Goal: Task Accomplishment & Management: Manage account settings

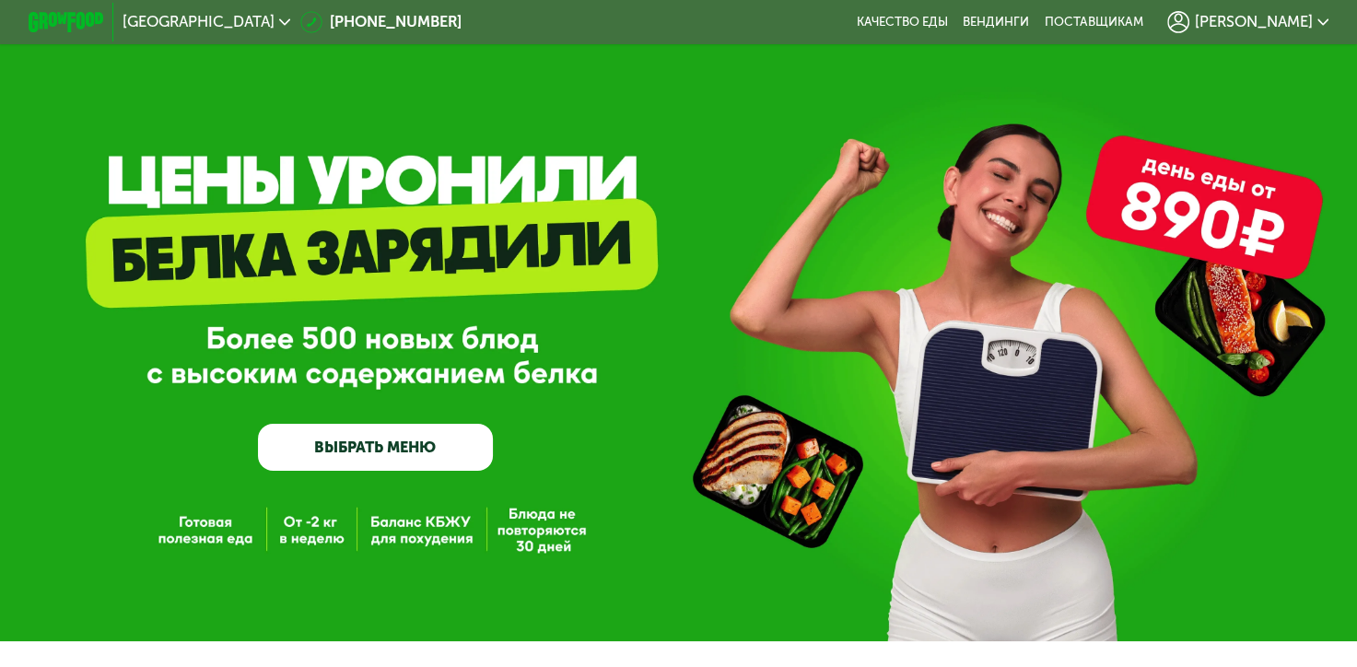
click at [1282, 33] on div "[PERSON_NAME]" at bounding box center [1248, 22] width 180 height 41
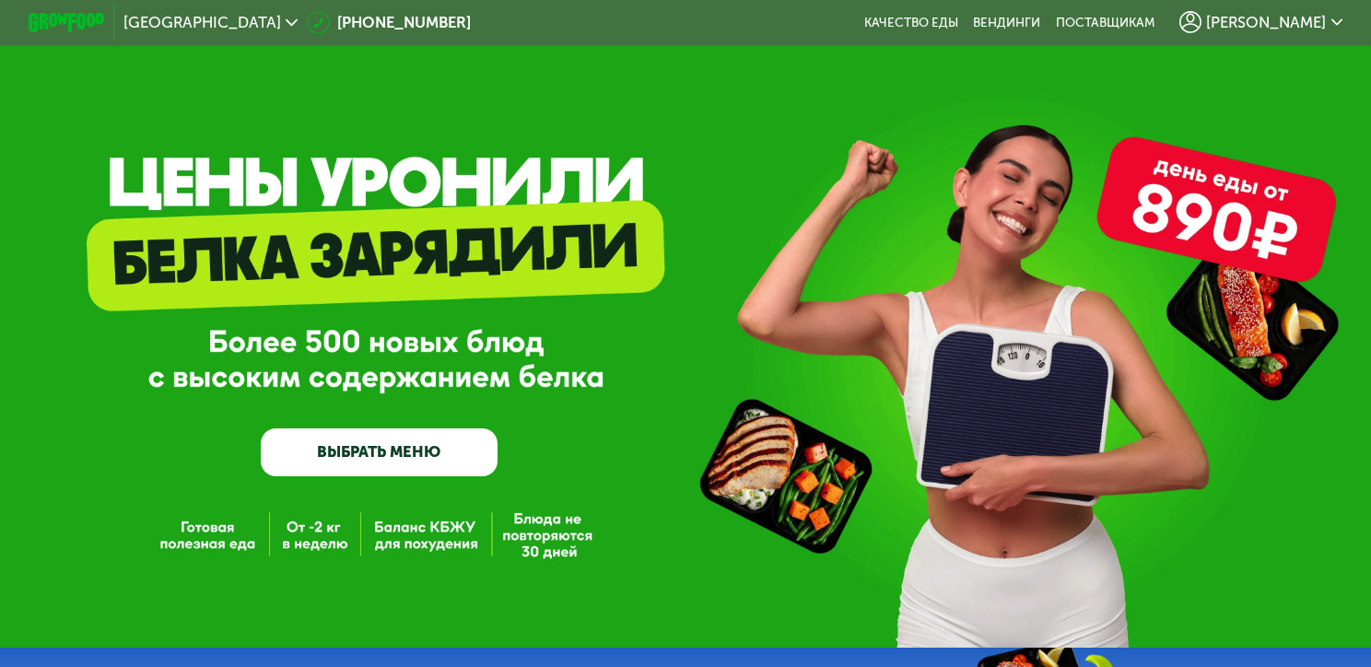
click at [1284, 25] on span "[PERSON_NAME]" at bounding box center [1266, 23] width 120 height 16
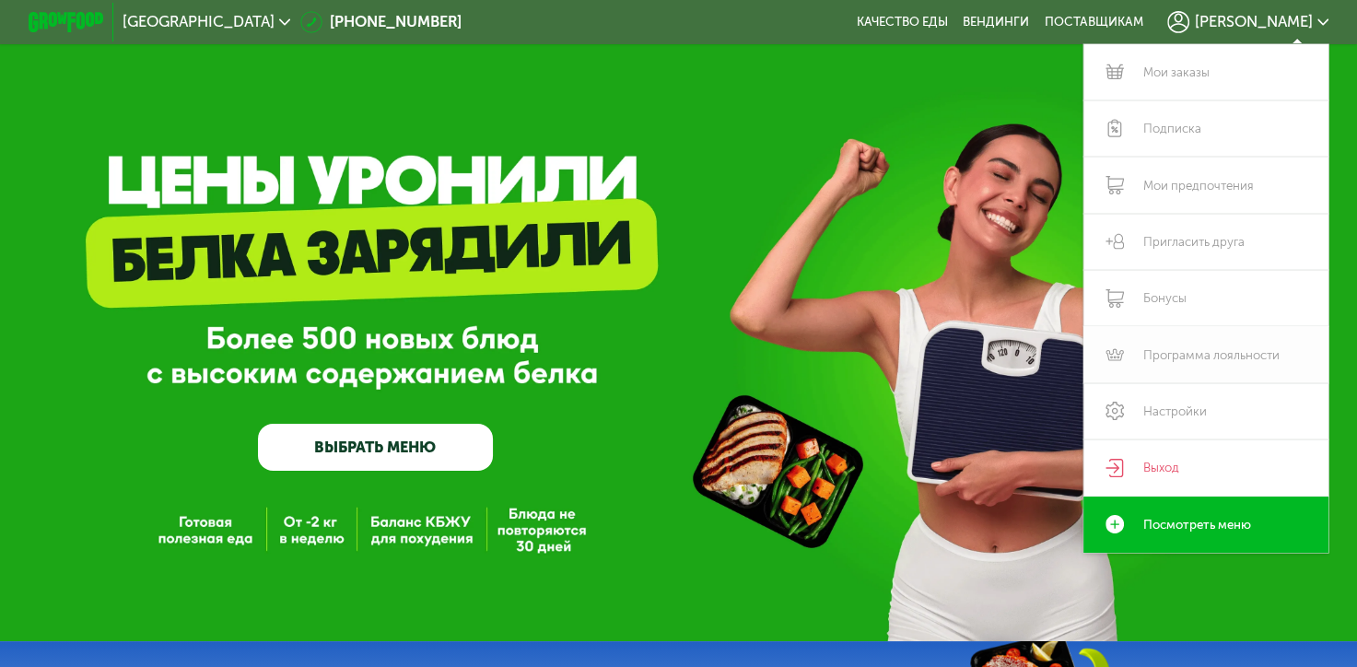
click at [1225, 373] on link "Программа лояльности" at bounding box center [1206, 354] width 245 height 56
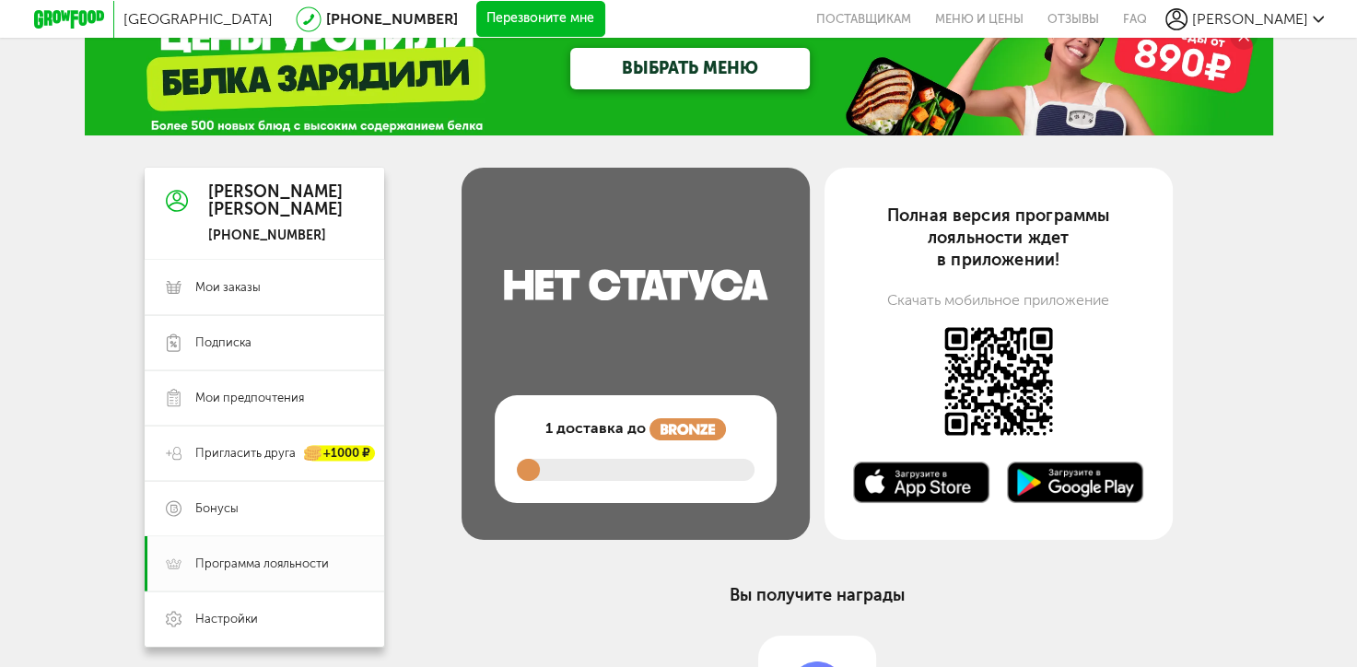
scroll to position [92, 0]
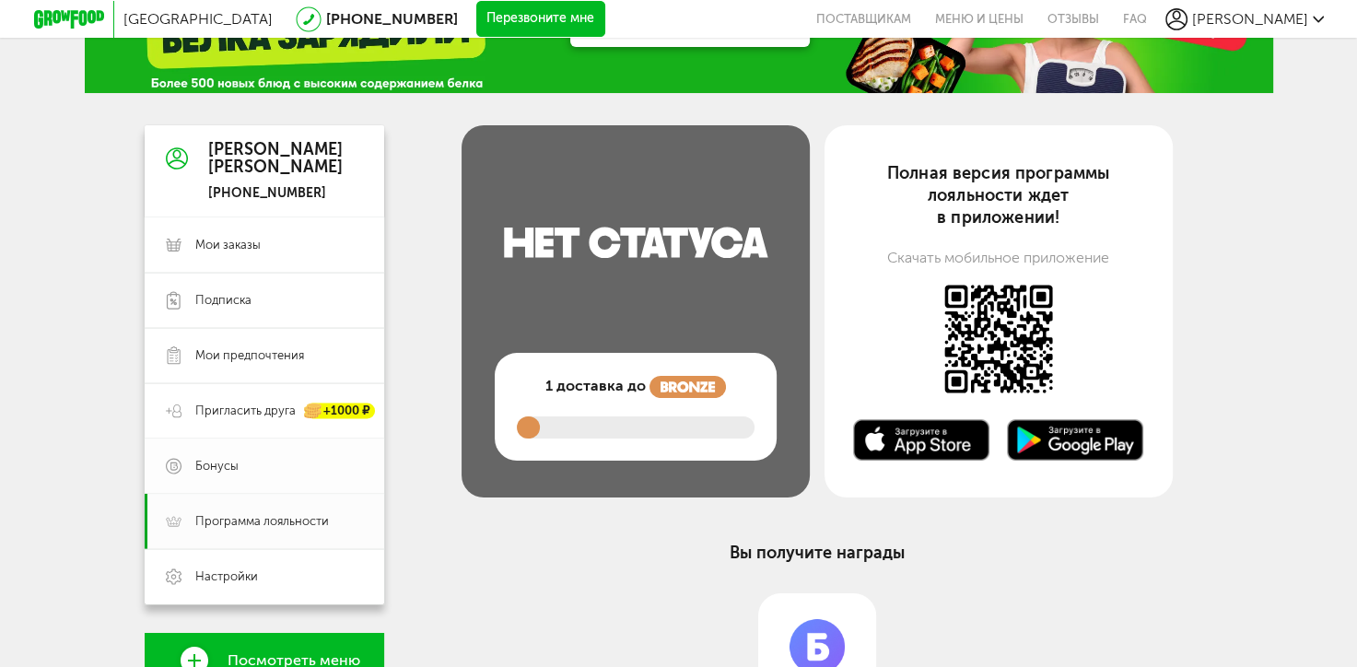
click at [233, 473] on span "Бонусы" at bounding box center [216, 466] width 43 height 17
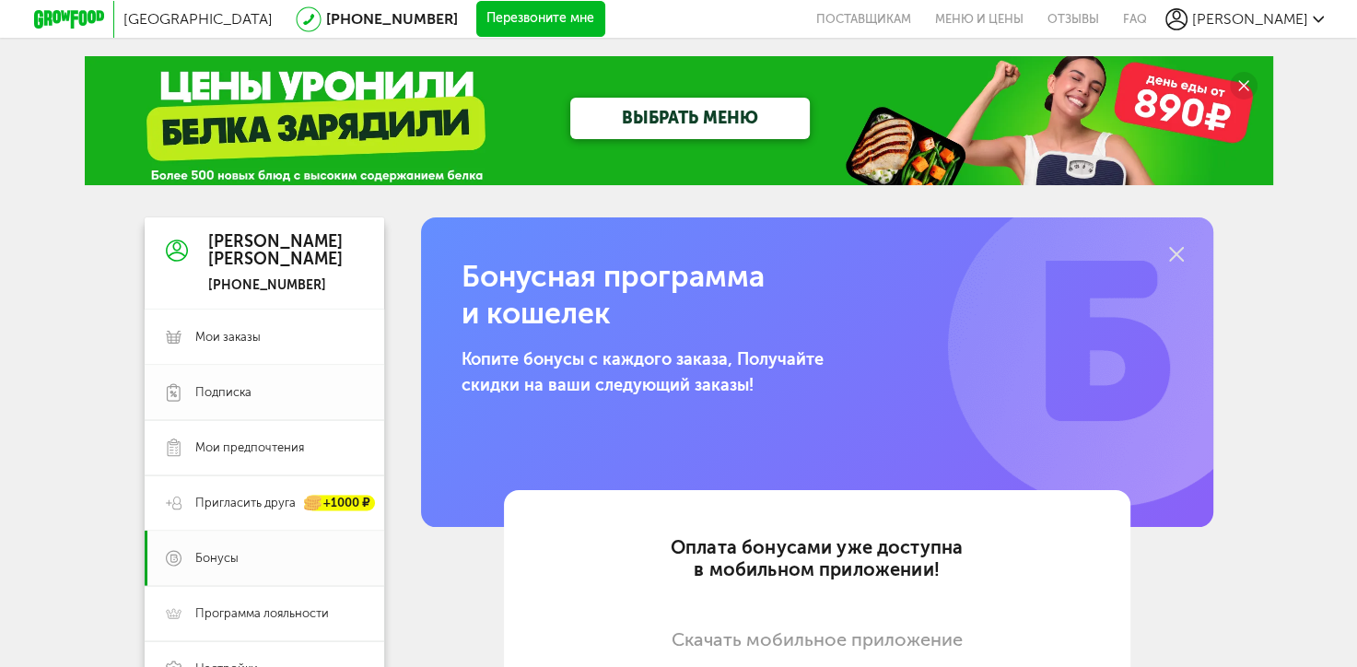
click at [265, 400] on span "Подписка" at bounding box center [279, 392] width 168 height 17
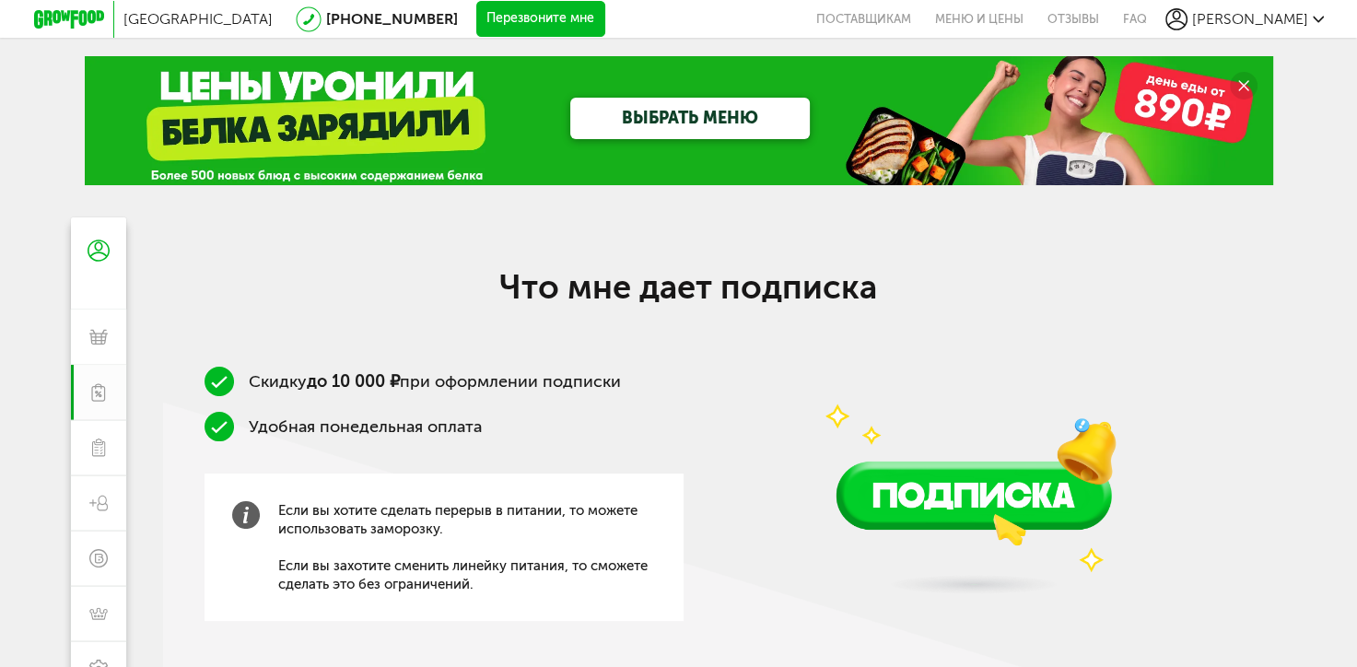
click at [382, 134] on div "ВЫБРАТЬ МЕНЮ" at bounding box center [691, 118] width 688 height 41
click at [76, 22] on icon at bounding box center [69, 19] width 70 height 18
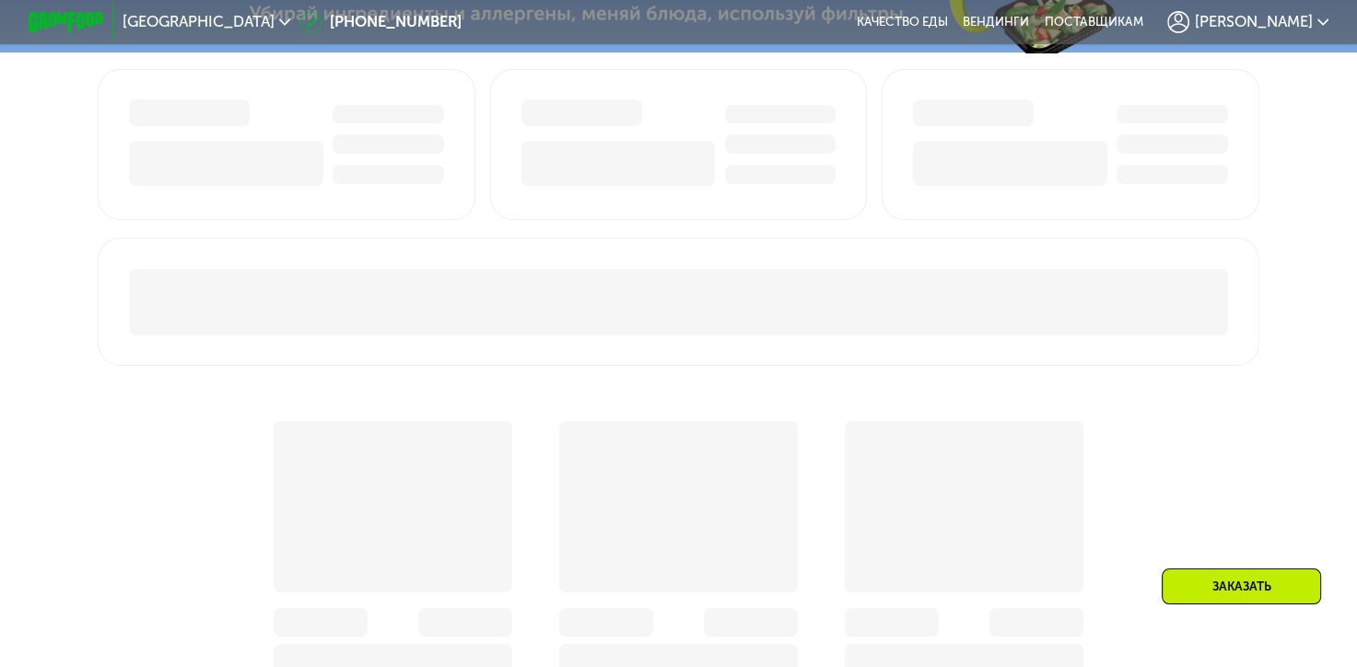
scroll to position [737, 0]
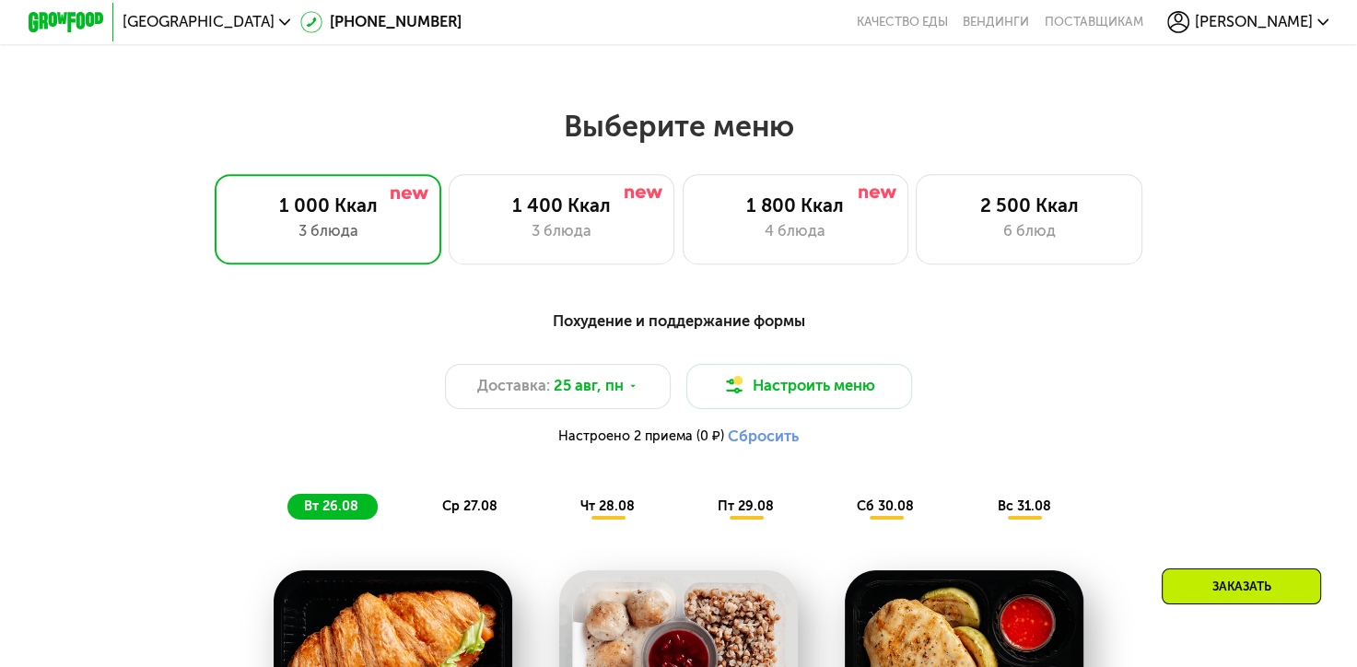
click at [1262, 576] on div "Заказать" at bounding box center [1241, 587] width 159 height 36
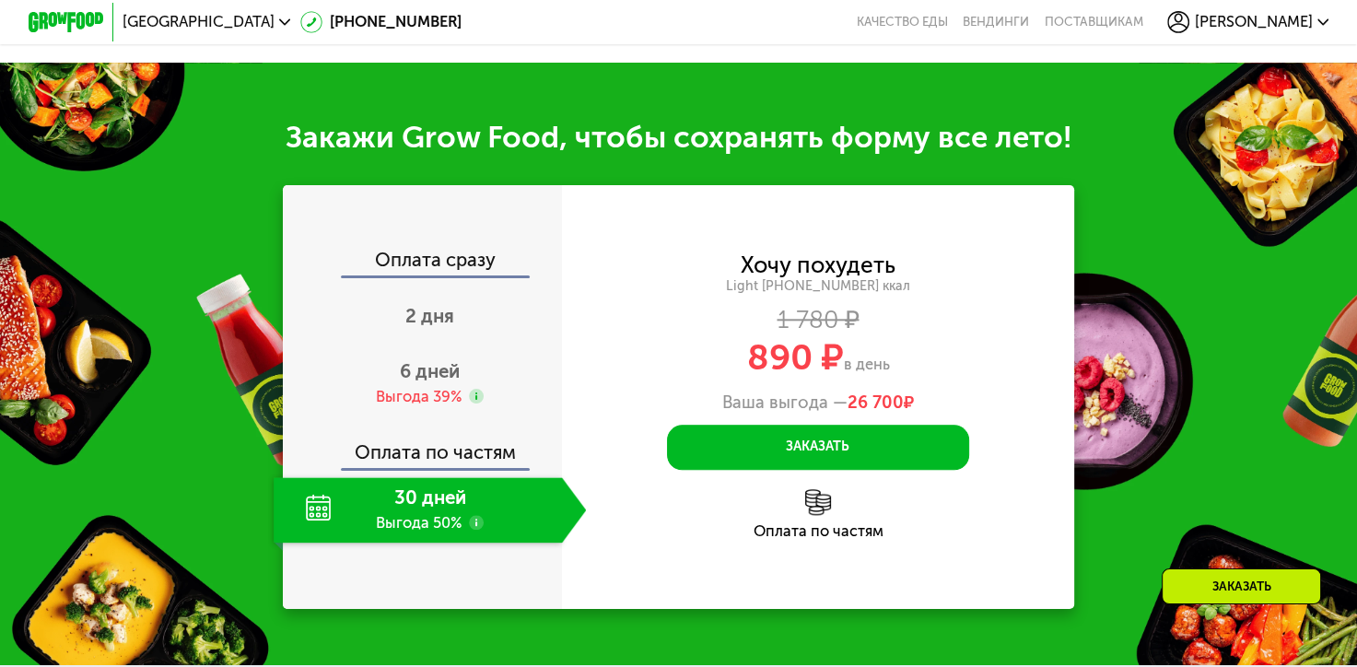
scroll to position [1930, 0]
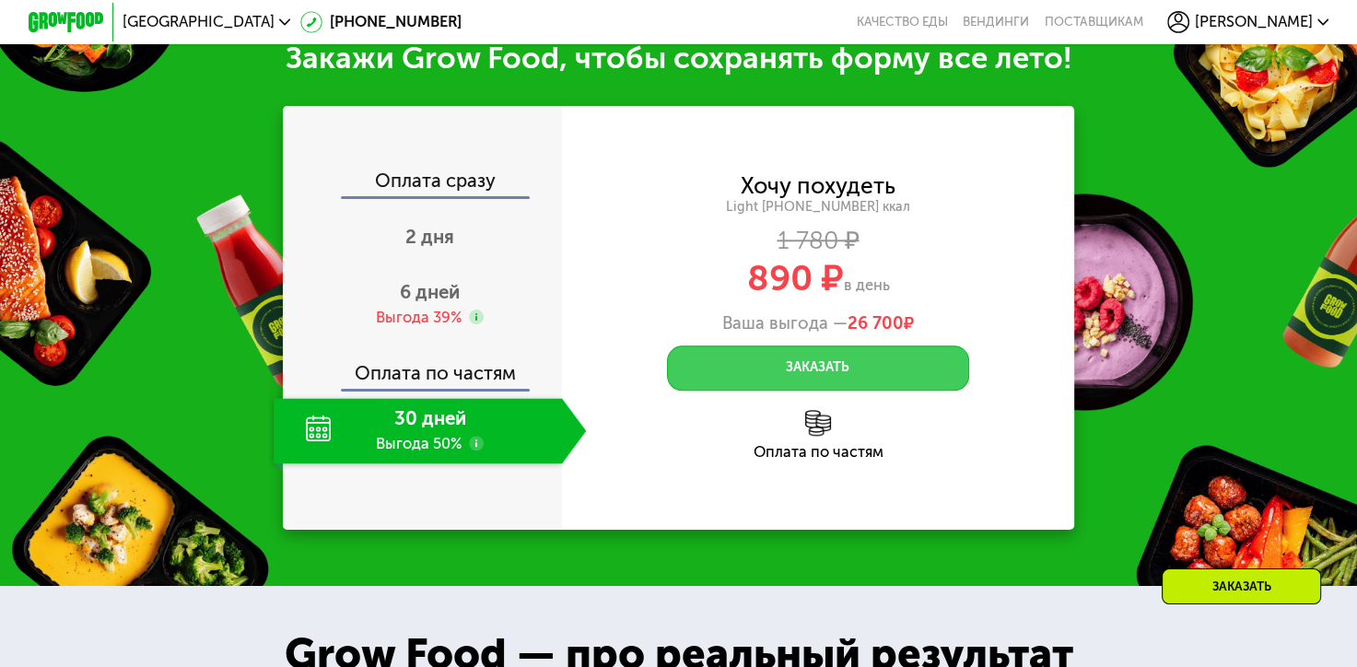
click at [882, 391] on button "Заказать" at bounding box center [817, 368] width 301 height 45
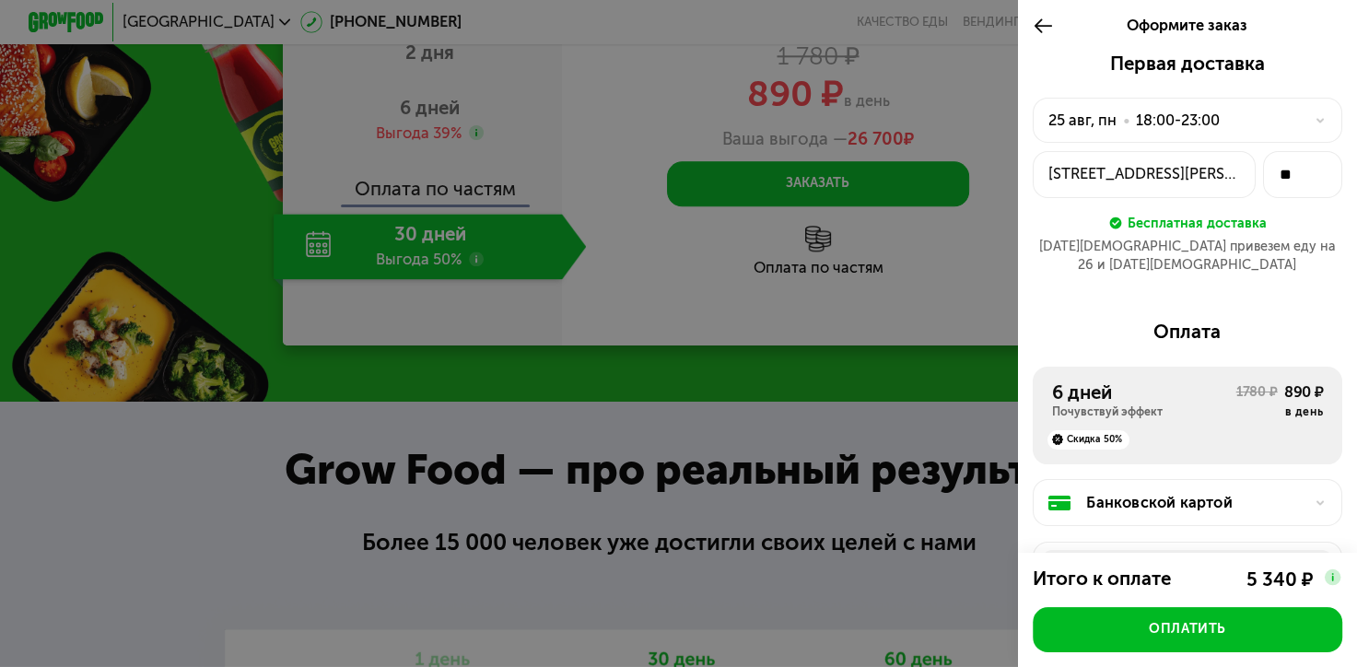
click at [839, 391] on div at bounding box center [678, 333] width 1357 height 667
drag, startPoint x: 871, startPoint y: 424, endPoint x: 865, endPoint y: 413, distance: 12.4
click at [867, 417] on div at bounding box center [678, 333] width 1357 height 667
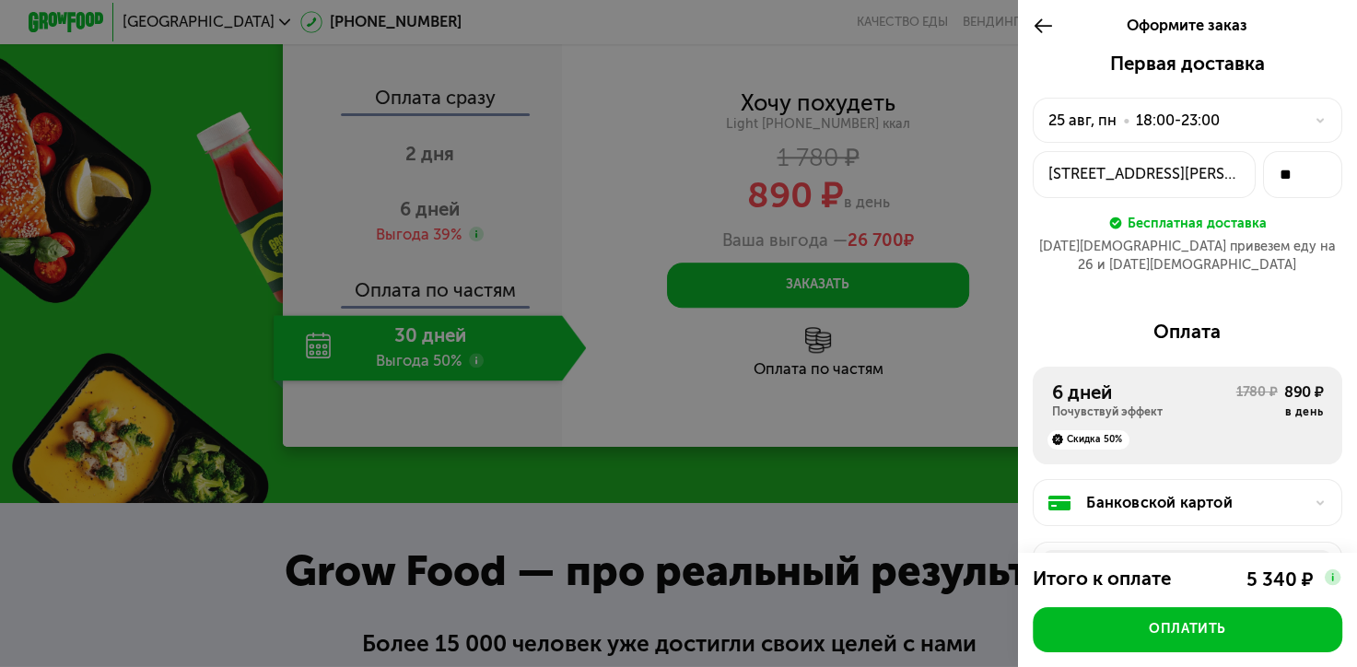
scroll to position [1930, 0]
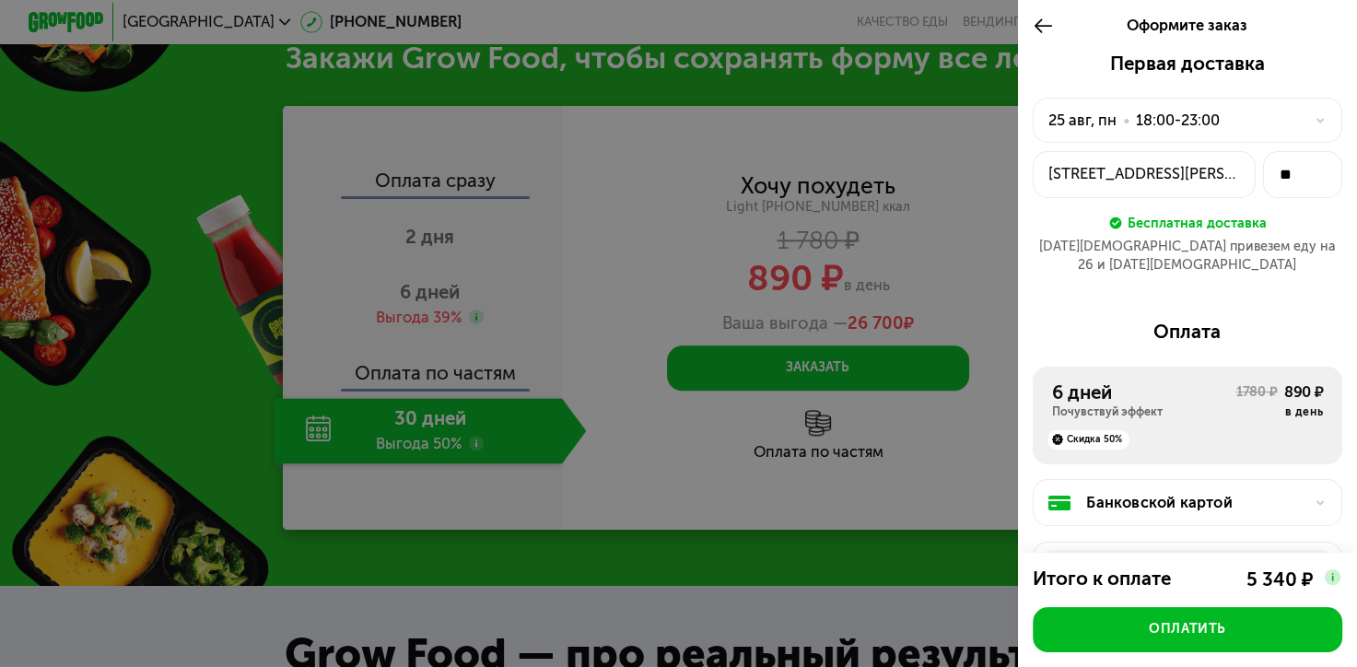
click at [1045, 16] on div at bounding box center [1048, 26] width 31 height 53
click at [1044, 22] on icon at bounding box center [1043, 26] width 21 height 23
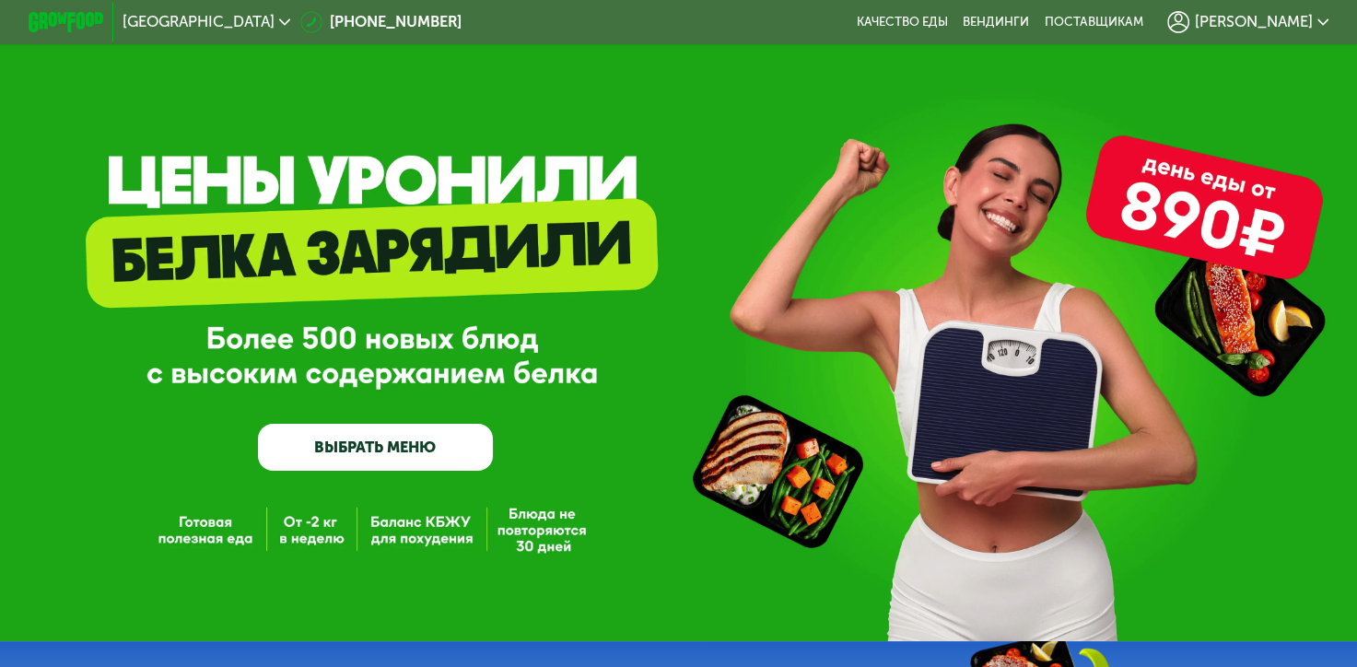
click at [1286, 16] on span "[PERSON_NAME]" at bounding box center [1254, 22] width 118 height 15
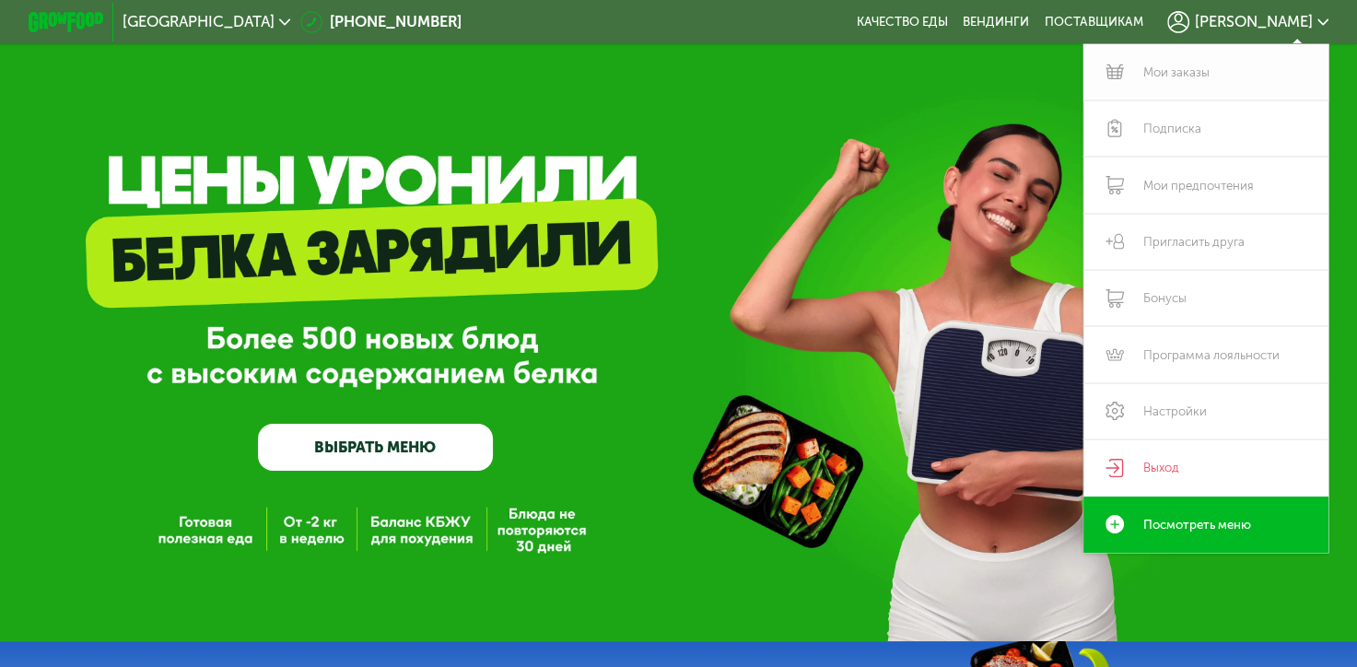
click at [1239, 67] on link "Мои заказы" at bounding box center [1206, 72] width 245 height 56
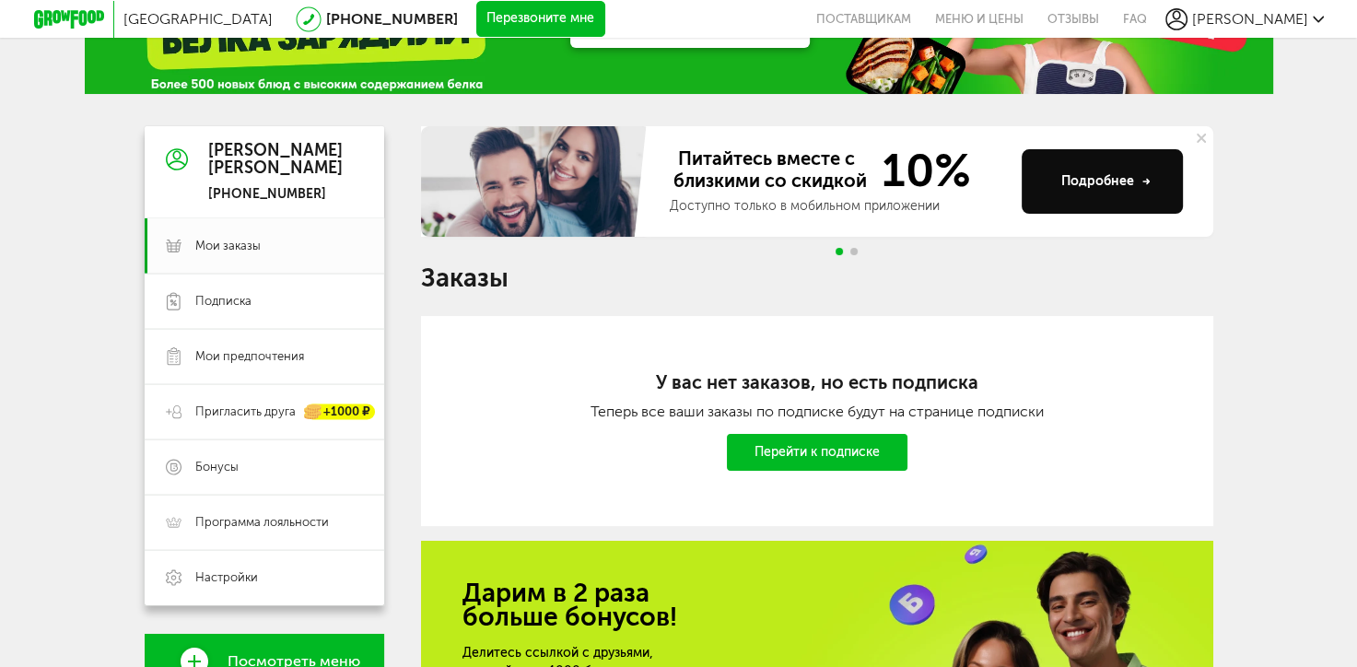
scroll to position [92, 0]
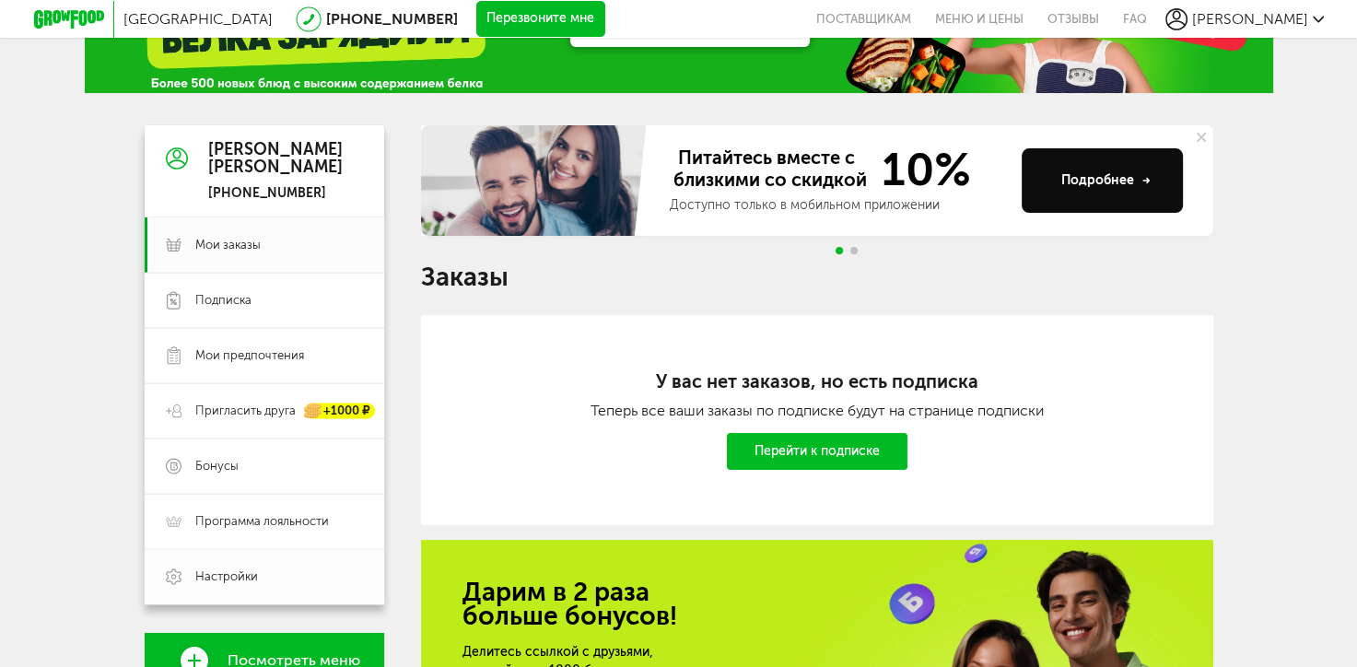
click at [273, 576] on span "Настройки" at bounding box center [279, 577] width 168 height 17
